Goal: Register for event/course

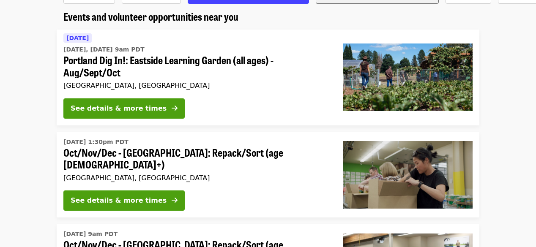
scroll to position [34, 0]
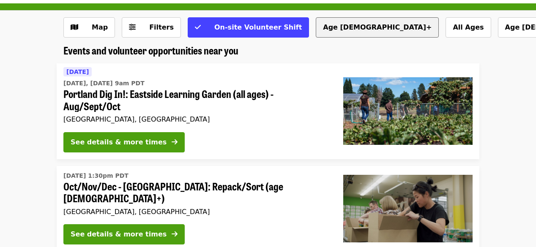
click at [315, 24] on button "Age [DEMOGRAPHIC_DATA]+" at bounding box center [376, 27] width 123 height 20
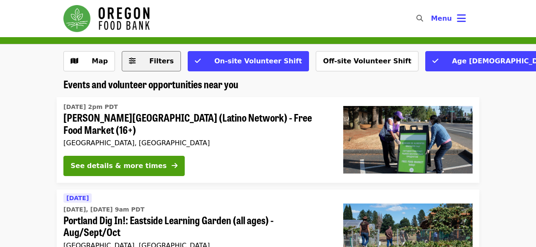
click at [151, 61] on span "Filters" at bounding box center [161, 61] width 24 height 8
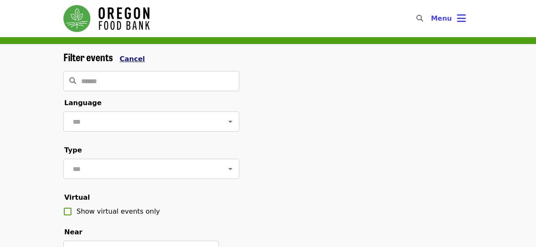
click at [127, 56] on span "Cancel" at bounding box center [132, 59] width 25 height 8
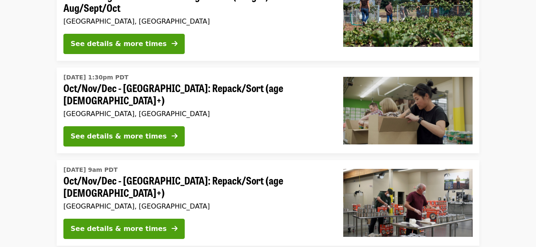
scroll to position [237, 0]
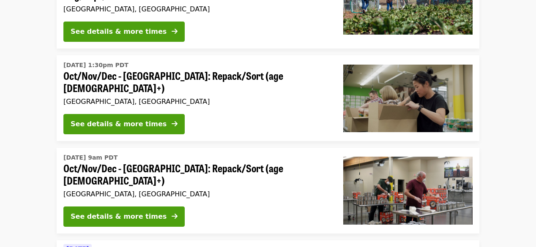
click at [100, 166] on span "Oct/Nov/Dec - [GEOGRAPHIC_DATA]: Repack/Sort (age [DEMOGRAPHIC_DATA]+)" at bounding box center [196, 174] width 266 height 24
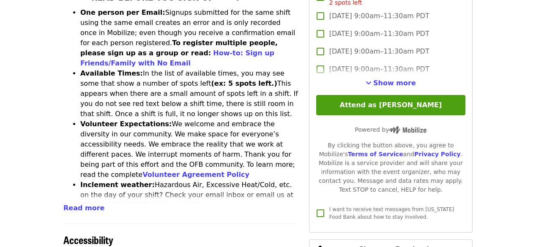
scroll to position [353, 0]
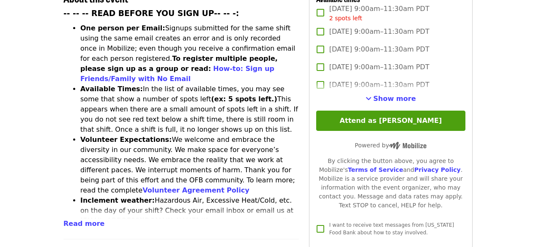
click at [499, 166] on article "Oct/Nov/Dec - [GEOGRAPHIC_DATA]: Repack/Sort (age [DEMOGRAPHIC_DATA]+) Highest …" at bounding box center [268, 132] width 536 height 896
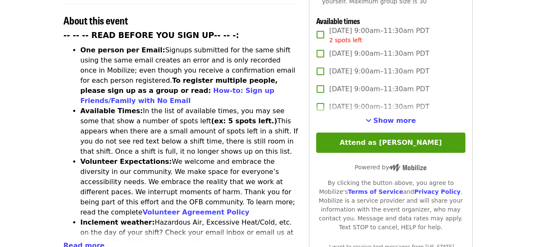
scroll to position [319, 0]
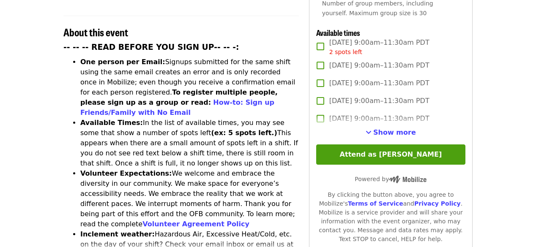
click at [348, 60] on span "[DATE] 9:00am–11:30am PDT" at bounding box center [379, 65] width 100 height 10
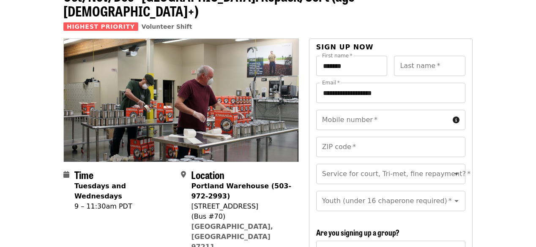
scroll to position [49, 0]
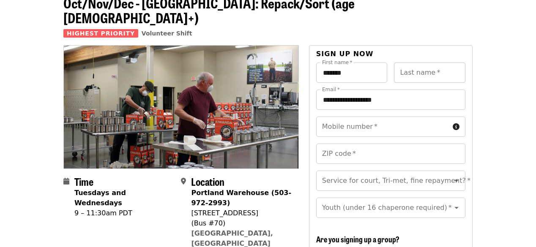
click at [405, 63] on input "Last name   *" at bounding box center [429, 73] width 71 height 20
type input "*******"
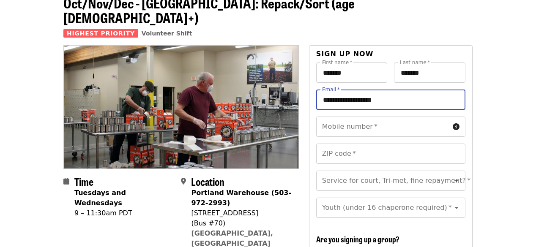
click at [370, 90] on input "**********" at bounding box center [390, 100] width 149 height 20
click at [384, 117] on input "Mobile number   *" at bounding box center [382, 127] width 133 height 20
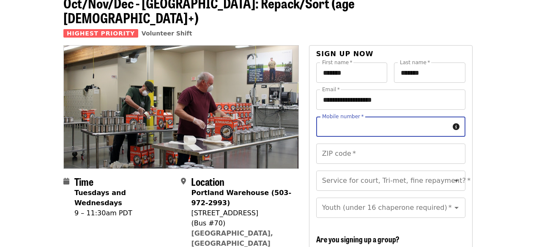
type input "**********"
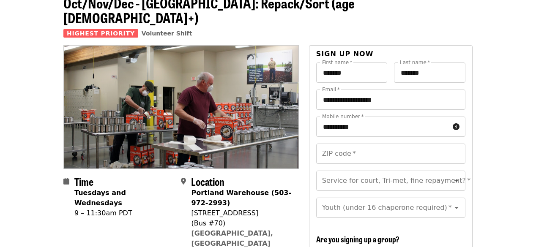
click at [360, 144] on input "ZIP code   *" at bounding box center [390, 154] width 149 height 20
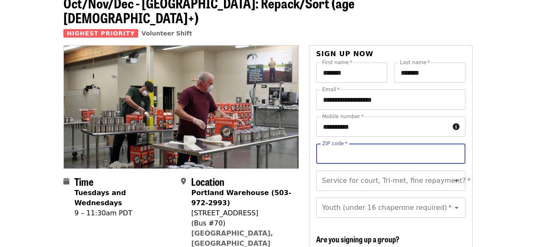
type input "*****"
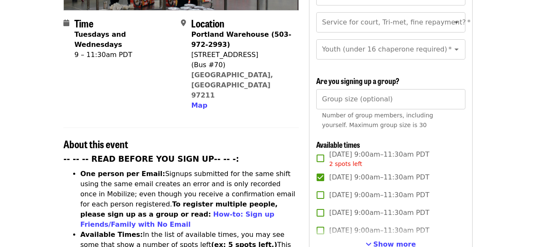
scroll to position [252, 0]
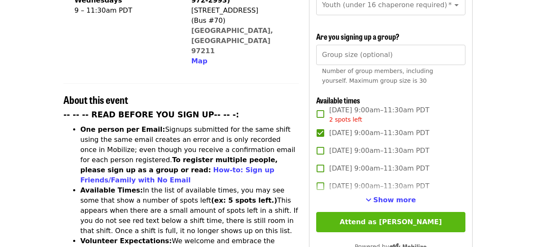
click at [375, 216] on button "Attend as [PERSON_NAME]" at bounding box center [390, 222] width 149 height 20
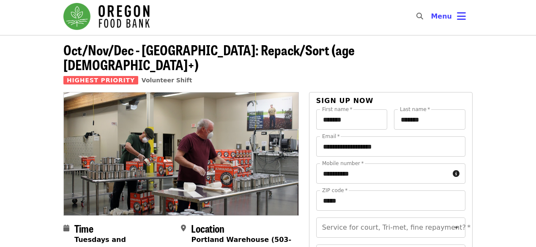
scroll to position [0, 0]
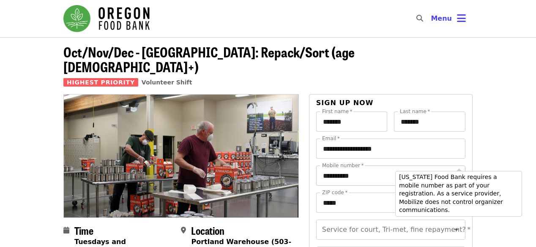
click at [456, 172] on icon "circle-info icon" at bounding box center [455, 176] width 7 height 8
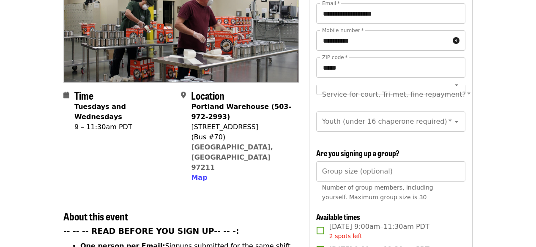
scroll to position [169, 0]
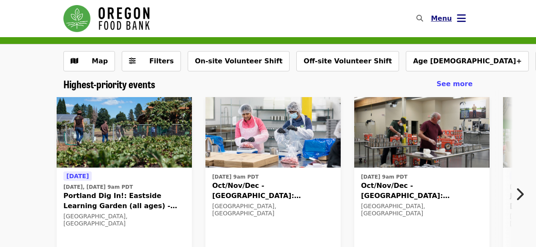
click at [461, 20] on icon "bars icon" at bounding box center [461, 18] width 9 height 12
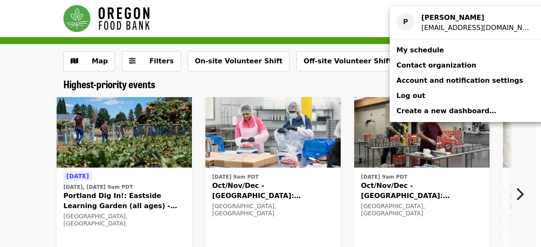
click at [411, 52] on span "My schedule" at bounding box center [419, 50] width 47 height 8
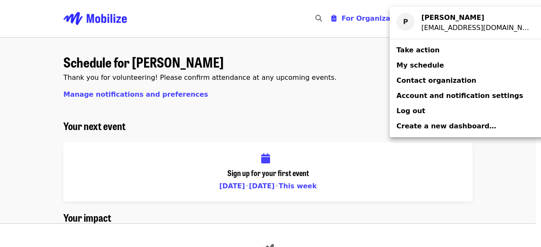
click at [404, 108] on span "Log out" at bounding box center [410, 111] width 29 height 8
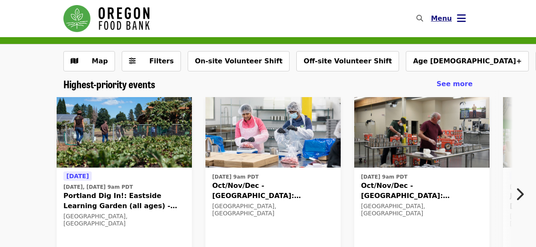
click at [463, 17] on icon "bars icon" at bounding box center [461, 18] width 9 height 12
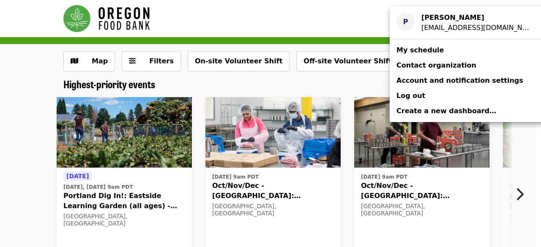
click at [431, 28] on div "[EMAIL_ADDRESS][DOMAIN_NAME]" at bounding box center [476, 28] width 111 height 10
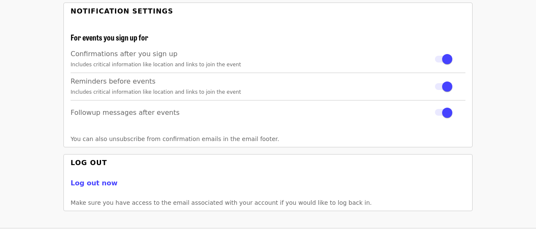
scroll to position [237, 0]
